Goal: Transaction & Acquisition: Purchase product/service

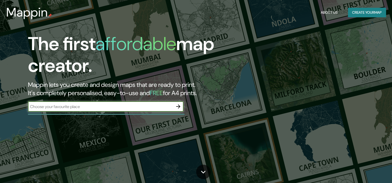
click at [112, 109] on input "text" at bounding box center [100, 107] width 145 height 6
type input "cesar"
click at [175, 103] on button "button" at bounding box center [178, 107] width 10 height 10
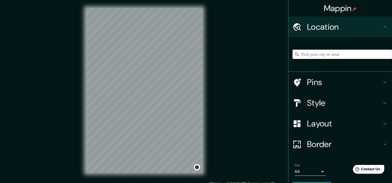
click at [331, 56] on input "Pick your city or area" at bounding box center [341, 54] width 99 height 9
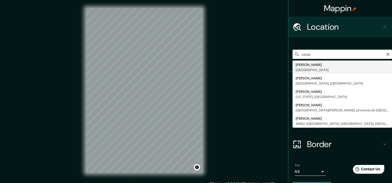
type input "[GEOGRAPHIC_DATA], [GEOGRAPHIC_DATA]"
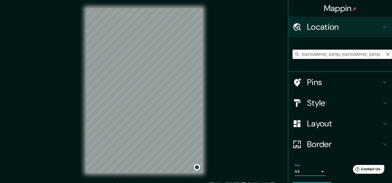
click at [387, 54] on input "[GEOGRAPHIC_DATA], [GEOGRAPHIC_DATA]" at bounding box center [341, 54] width 99 height 9
click at [386, 54] on icon "Clear" at bounding box center [388, 54] width 4 height 4
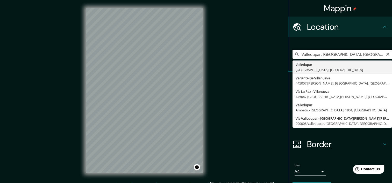
type input "Valledupar, [GEOGRAPHIC_DATA], [GEOGRAPHIC_DATA]"
